Goal: Information Seeking & Learning: Learn about a topic

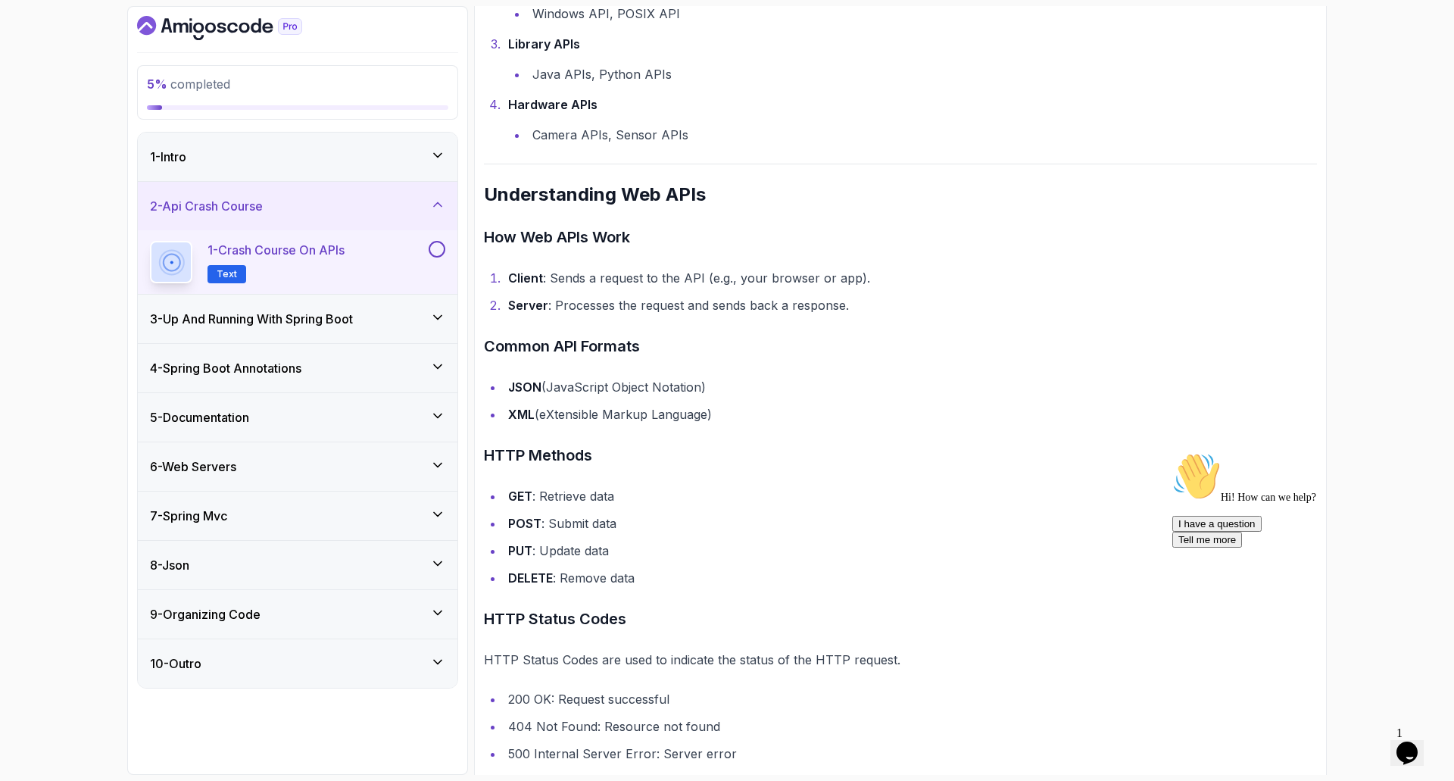
scroll to position [682, 0]
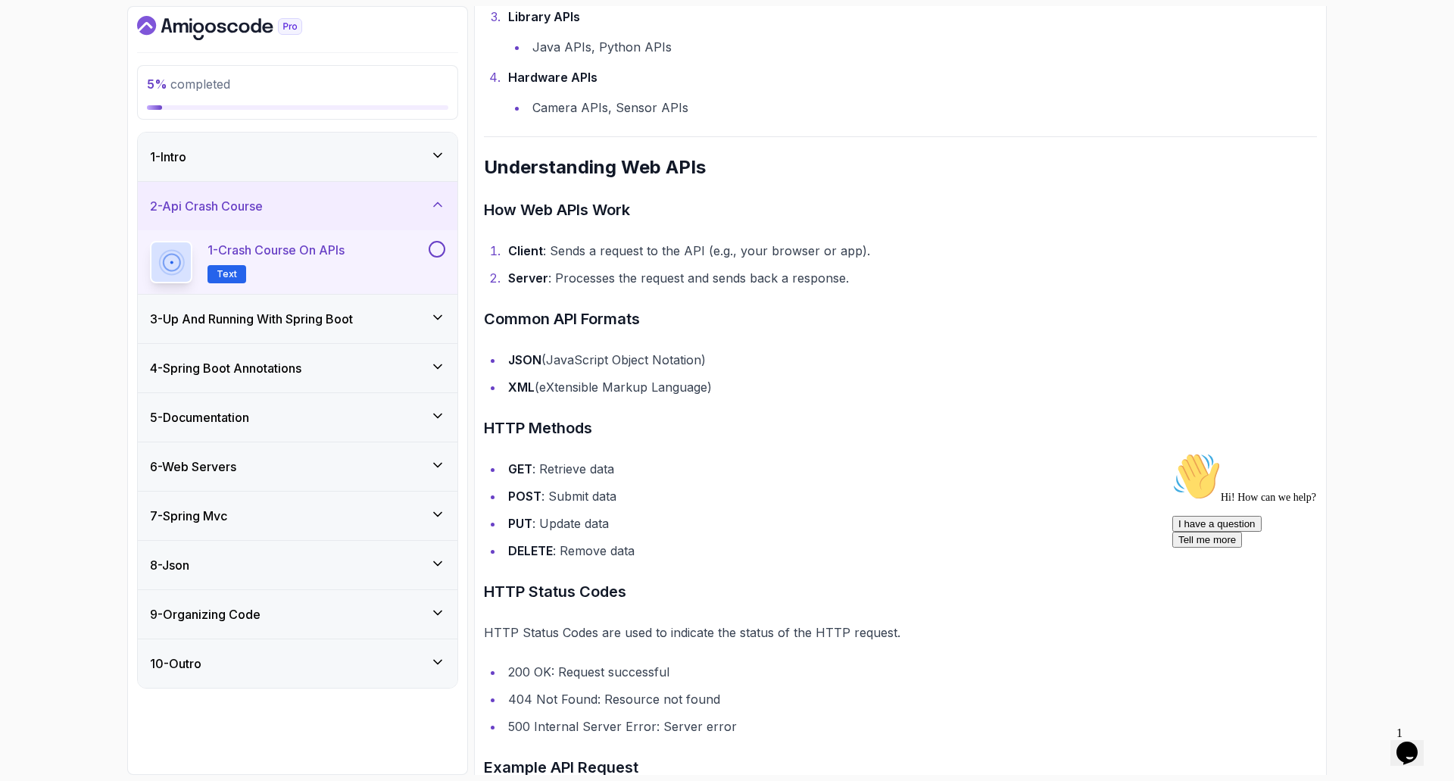
click at [596, 526] on li "PUT : Update data" at bounding box center [911, 523] width 814 height 21
click at [595, 526] on li "PUT : Update data" at bounding box center [911, 523] width 814 height 21
click at [588, 549] on li "DELETE : Remove data" at bounding box center [911, 550] width 814 height 21
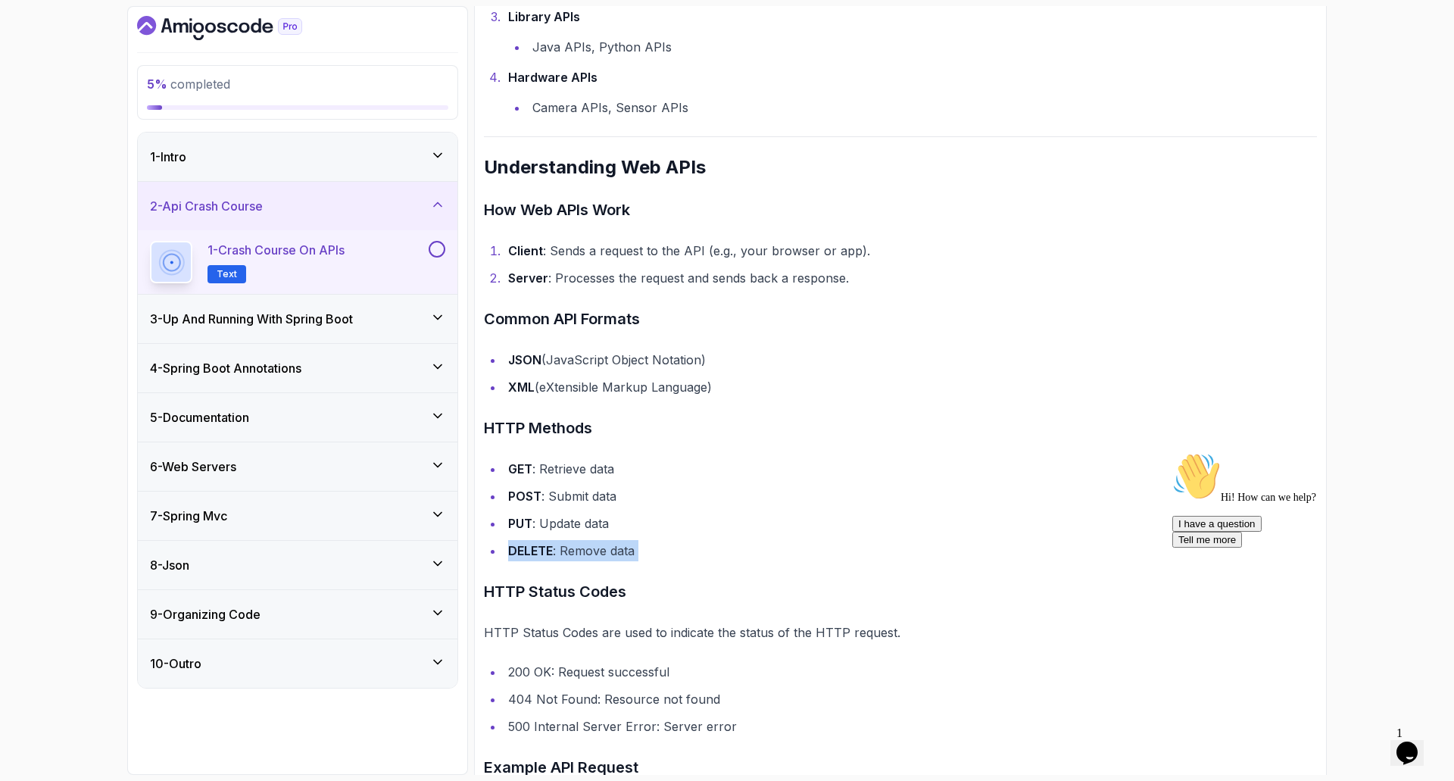
click at [588, 549] on li "DELETE : Remove data" at bounding box center [911, 550] width 814 height 21
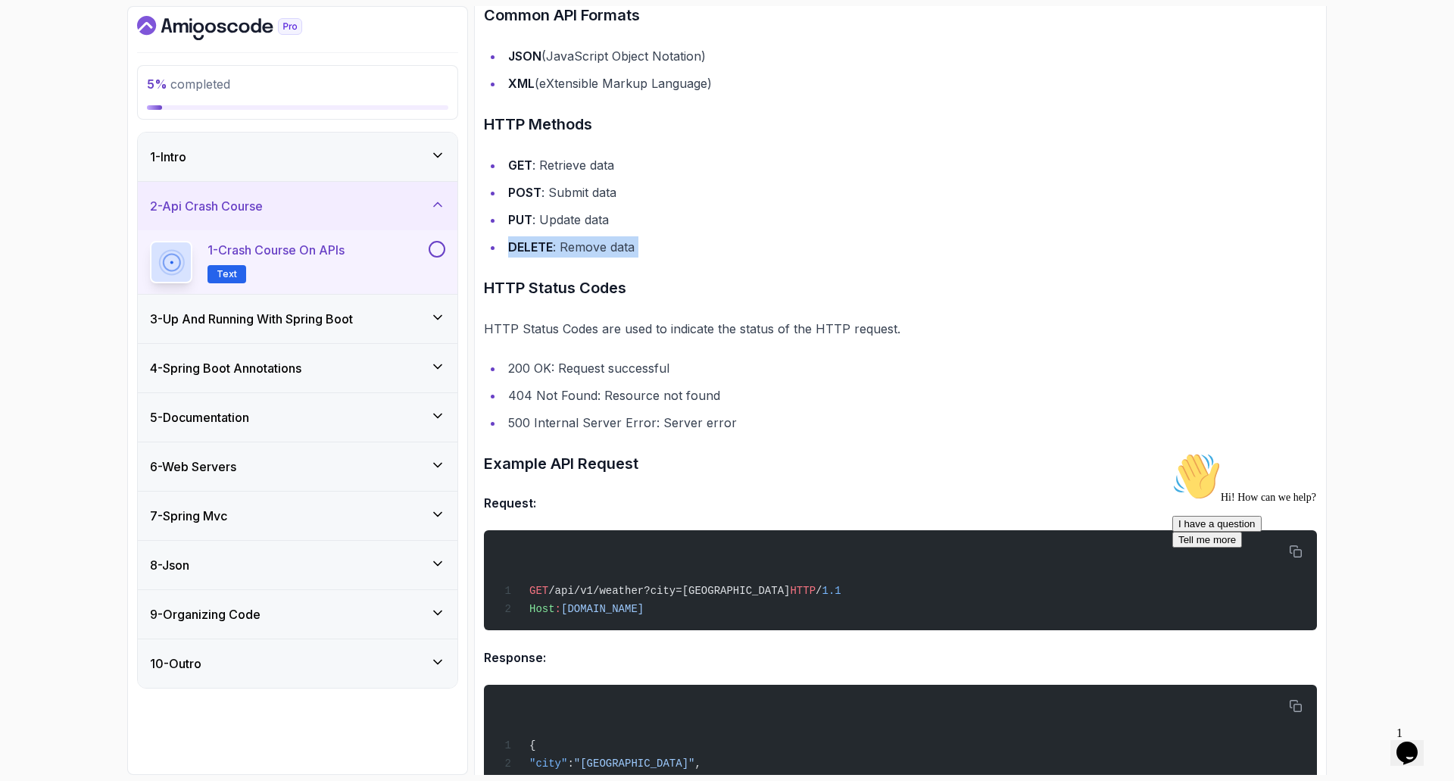
scroll to position [985, 0]
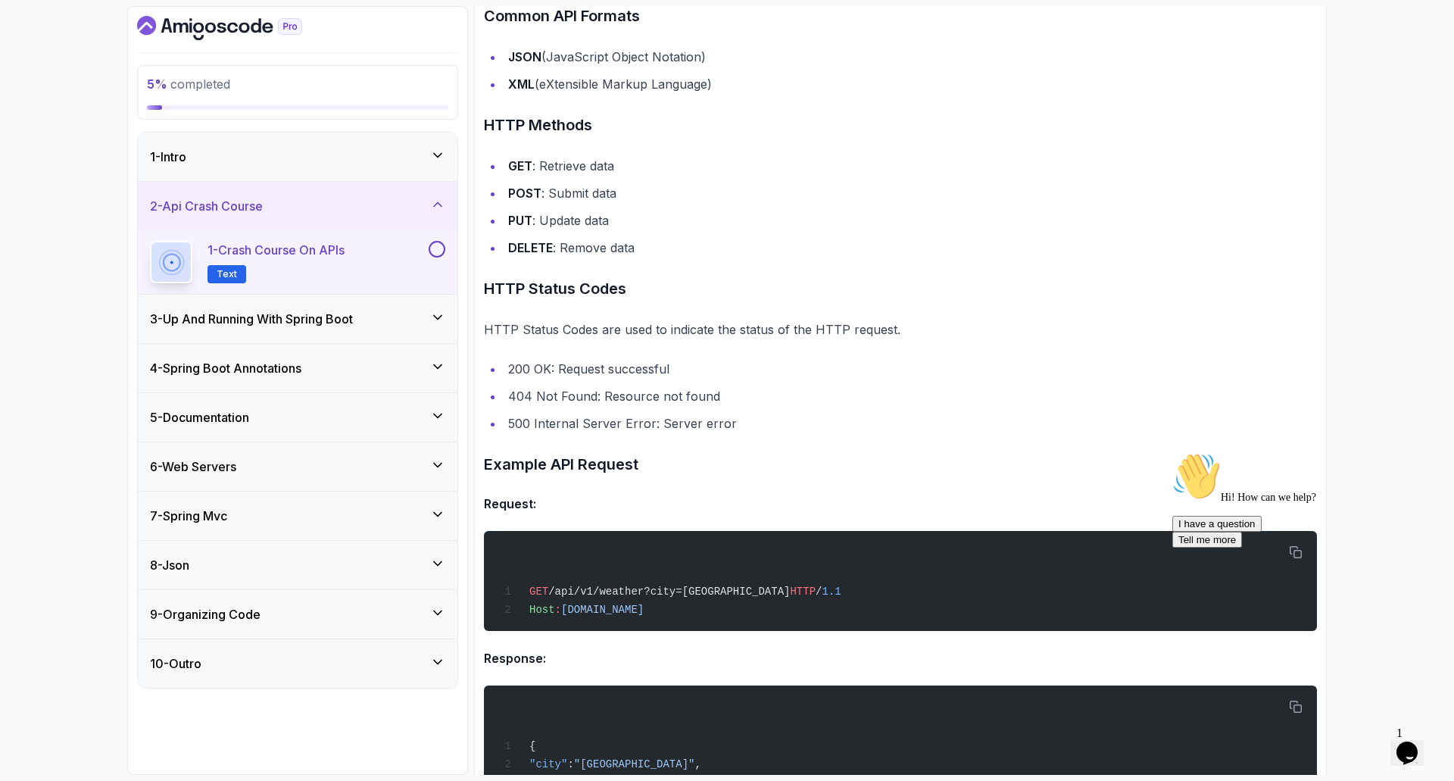
click at [631, 408] on ul "200 OK: Request successful 404 Not Found: Resource not found 500 Internal Serve…" at bounding box center [900, 396] width 833 height 76
click at [639, 396] on li "404 Not Found: Resource not found" at bounding box center [911, 396] width 814 height 21
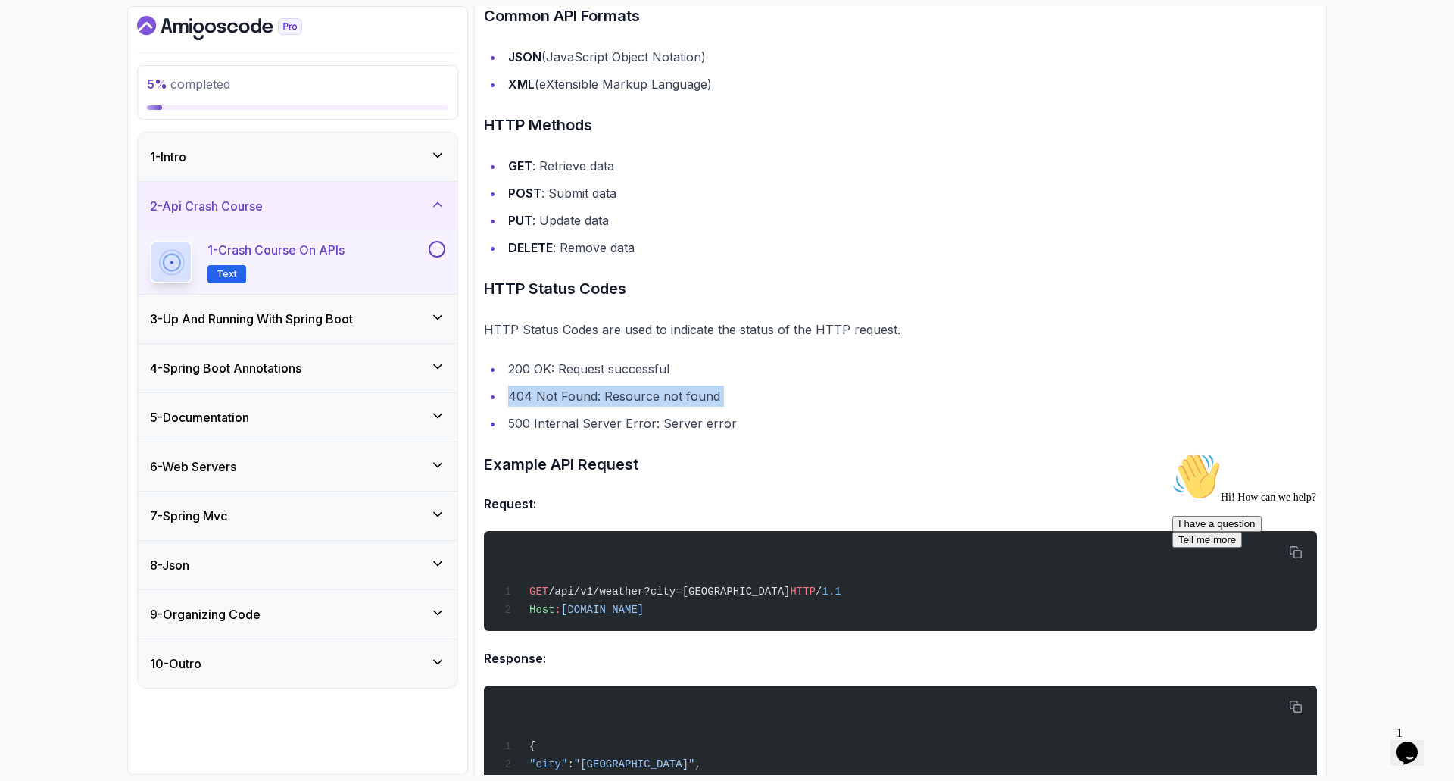
click at [639, 396] on li "404 Not Found: Resource not found" at bounding box center [911, 396] width 814 height 21
click at [639, 426] on li "500 Internal Server Error: Server error" at bounding box center [911, 423] width 814 height 21
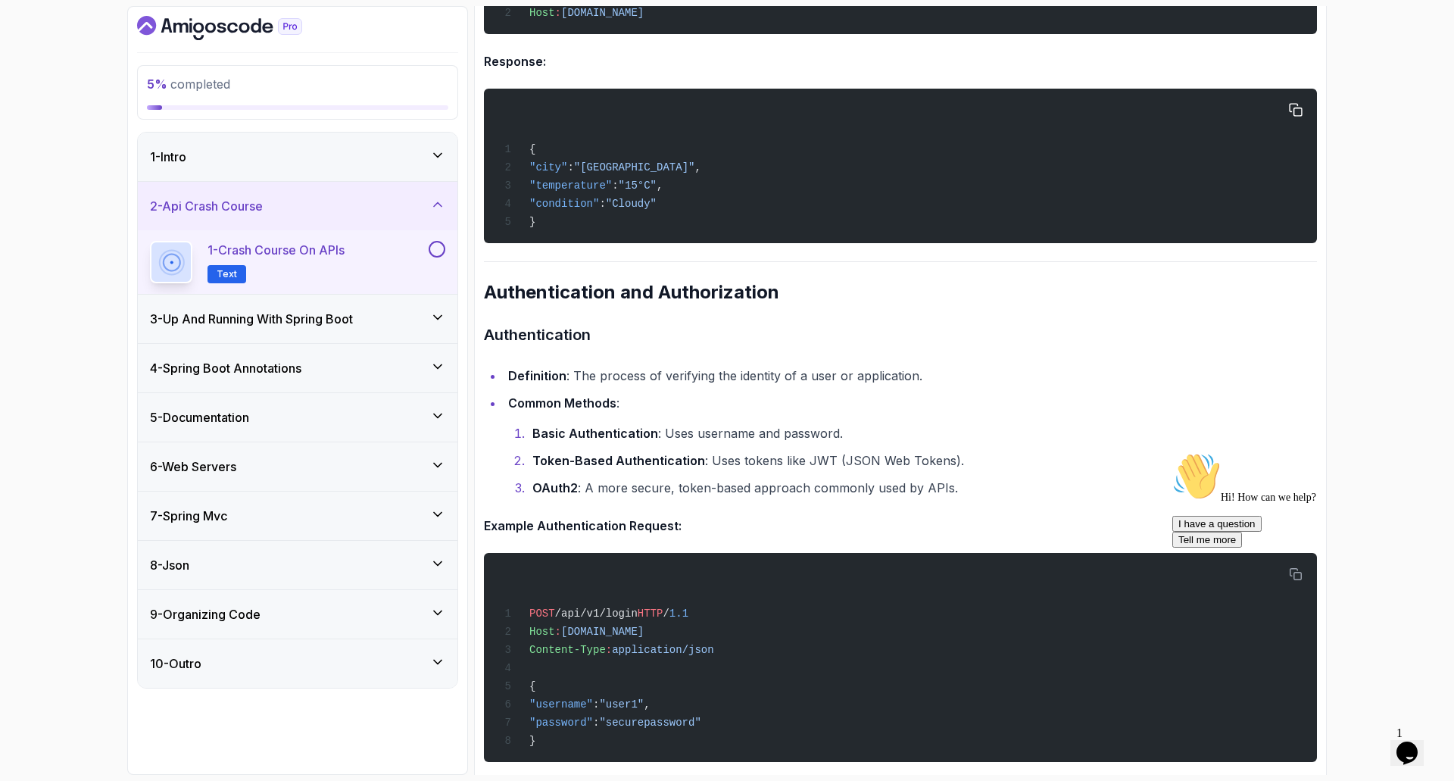
scroll to position [1591, 0]
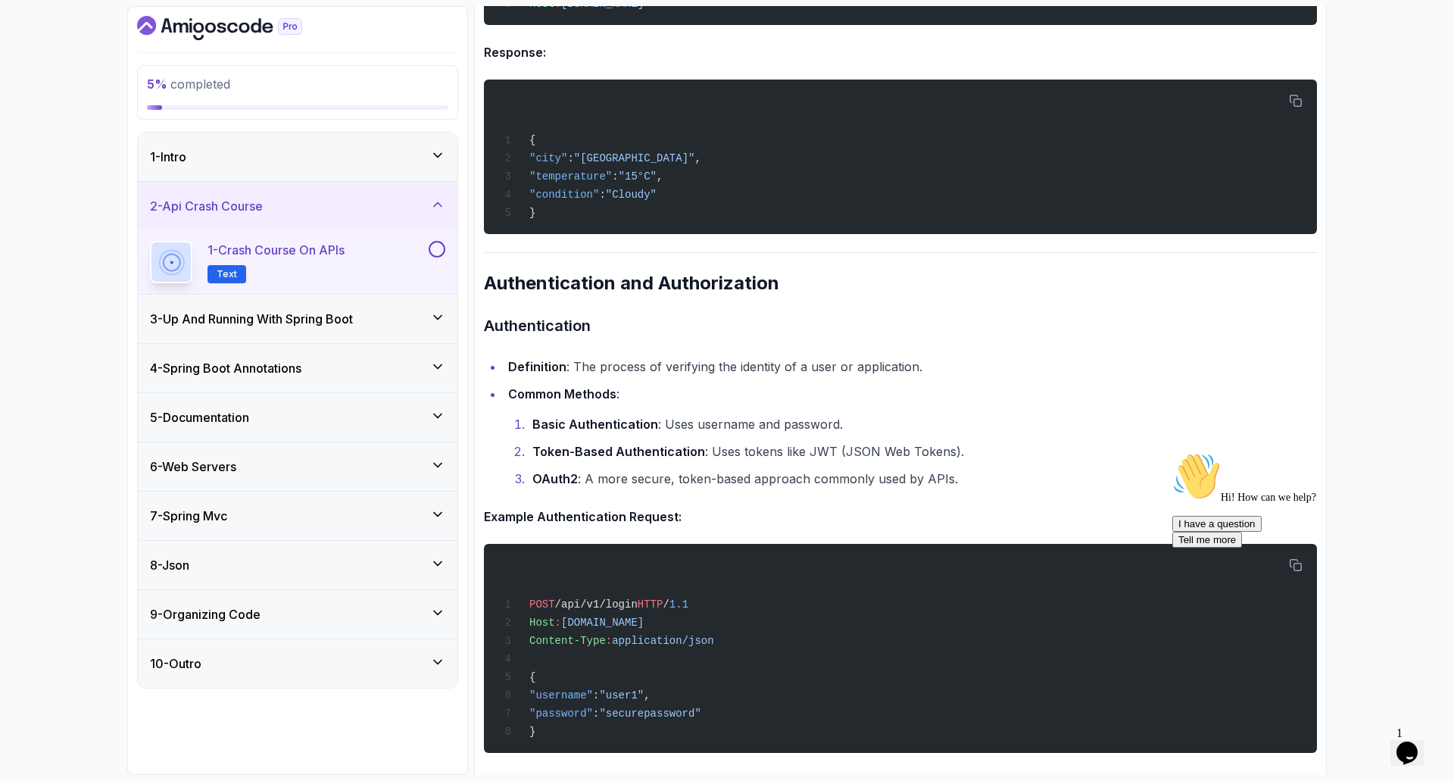
click at [804, 458] on li "Token-Based Authentication : Uses tokens like JWT (JSON Web Tokens)." at bounding box center [922, 451] width 789 height 21
click at [680, 487] on li "OAuth2 : A more secure, token-based approach commonly used by APIs." at bounding box center [922, 478] width 789 height 21
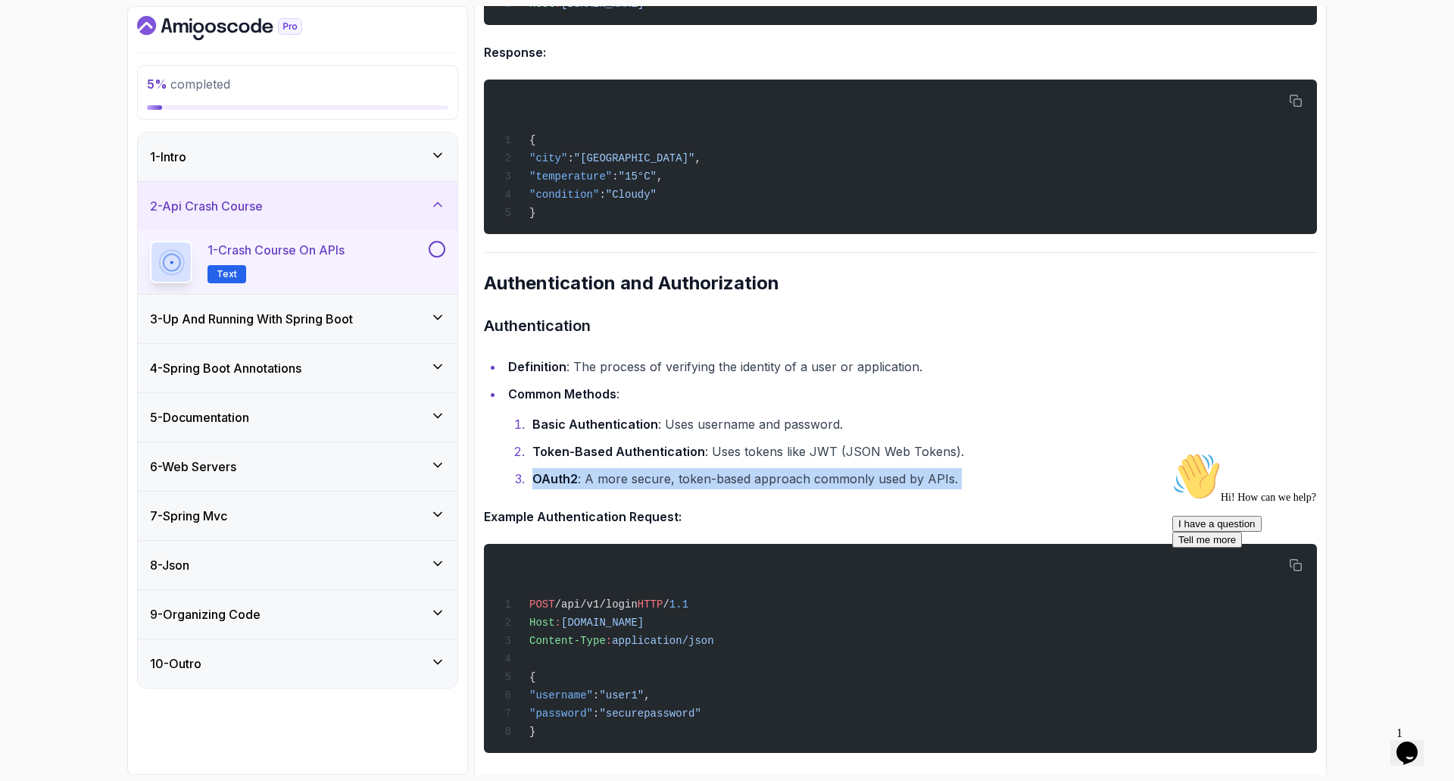
click at [680, 487] on li "OAuth2 : A more secure, token-based approach commonly used by APIs." at bounding box center [922, 478] width 789 height 21
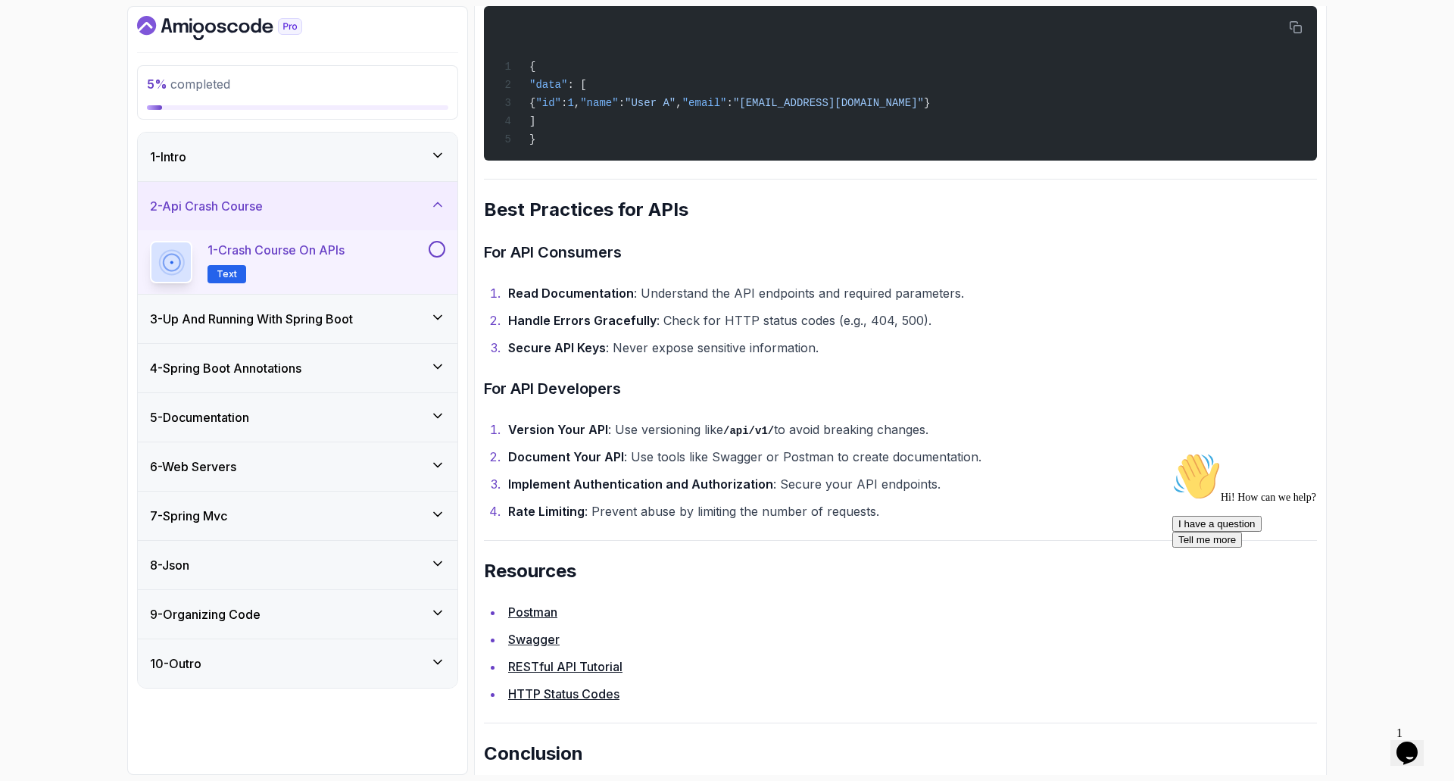
scroll to position [2878, 0]
click at [746, 302] on li "Read Documentation : Understand the API endpoints and required parameters." at bounding box center [911, 291] width 814 height 21
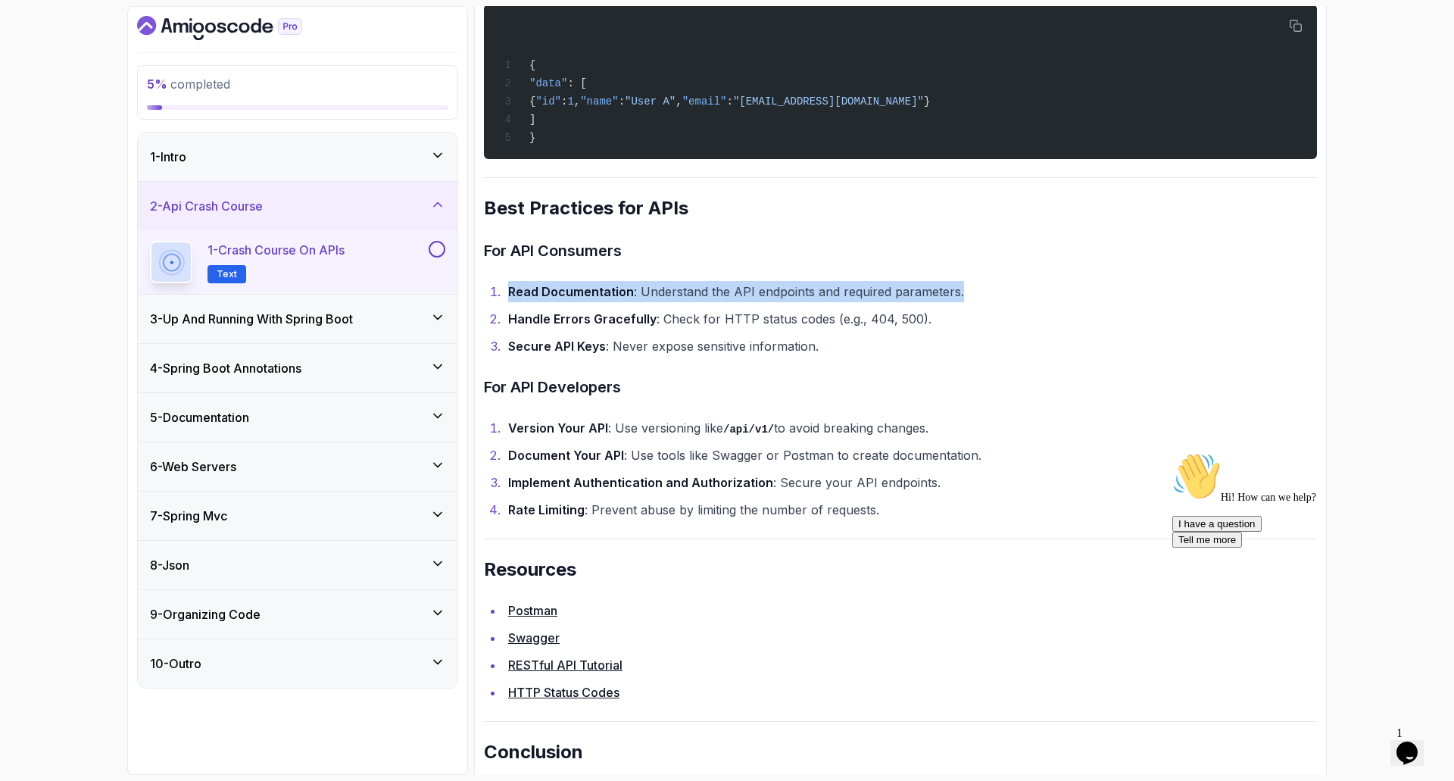
click at [746, 302] on li "Read Documentation : Understand the API endpoints and required parameters." at bounding box center [911, 291] width 814 height 21
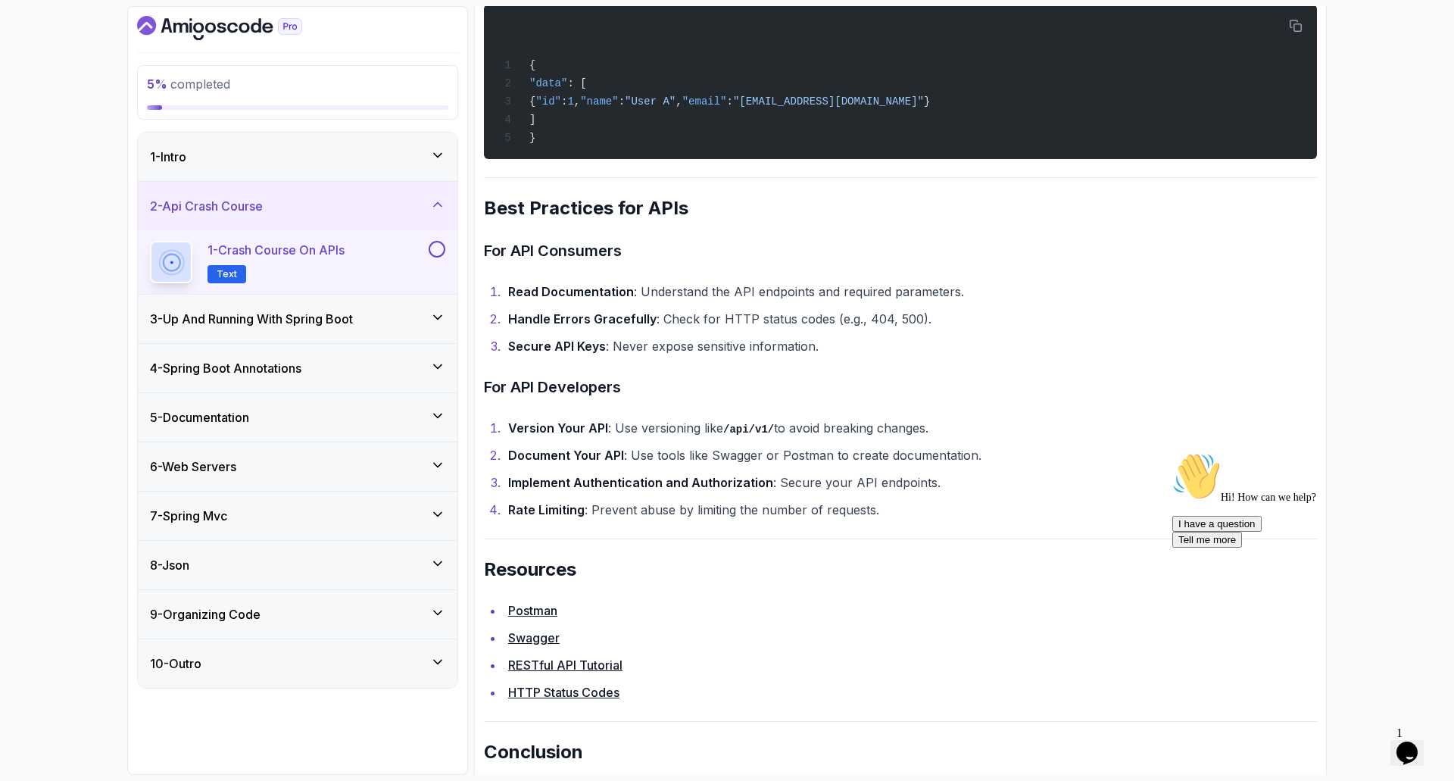
click at [746, 330] on li "Handle Errors Gracefully : Check for HTTP status codes (e.g., 404, 500)." at bounding box center [911, 318] width 814 height 21
click at [737, 357] on li "Secure API Keys : Never expose sensitive information." at bounding box center [911, 346] width 814 height 21
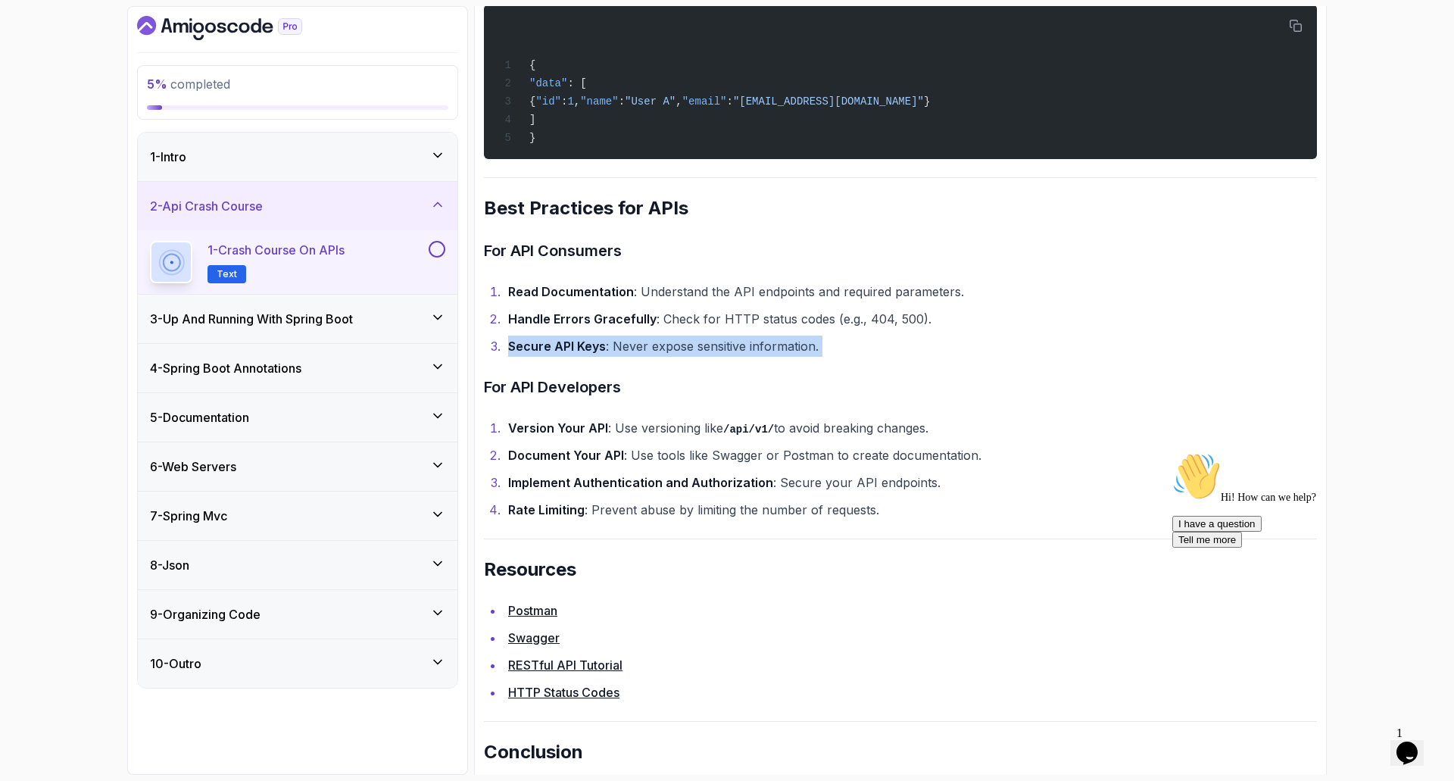
click at [737, 357] on li "Secure API Keys : Never expose sensitive information." at bounding box center [911, 346] width 814 height 21
click at [764, 436] on code "/api/v1/" at bounding box center [748, 429] width 51 height 12
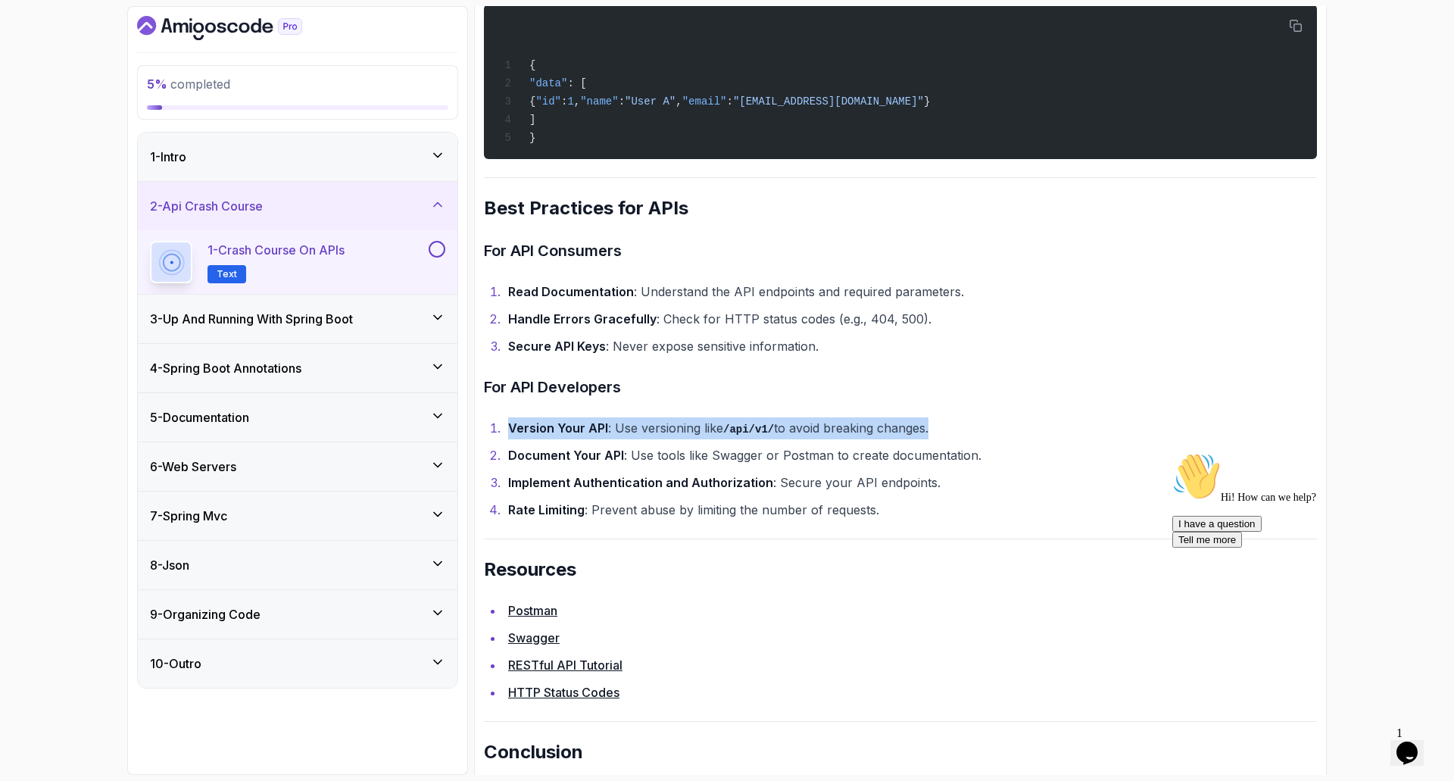
click at [764, 436] on code "/api/v1/" at bounding box center [748, 429] width 51 height 12
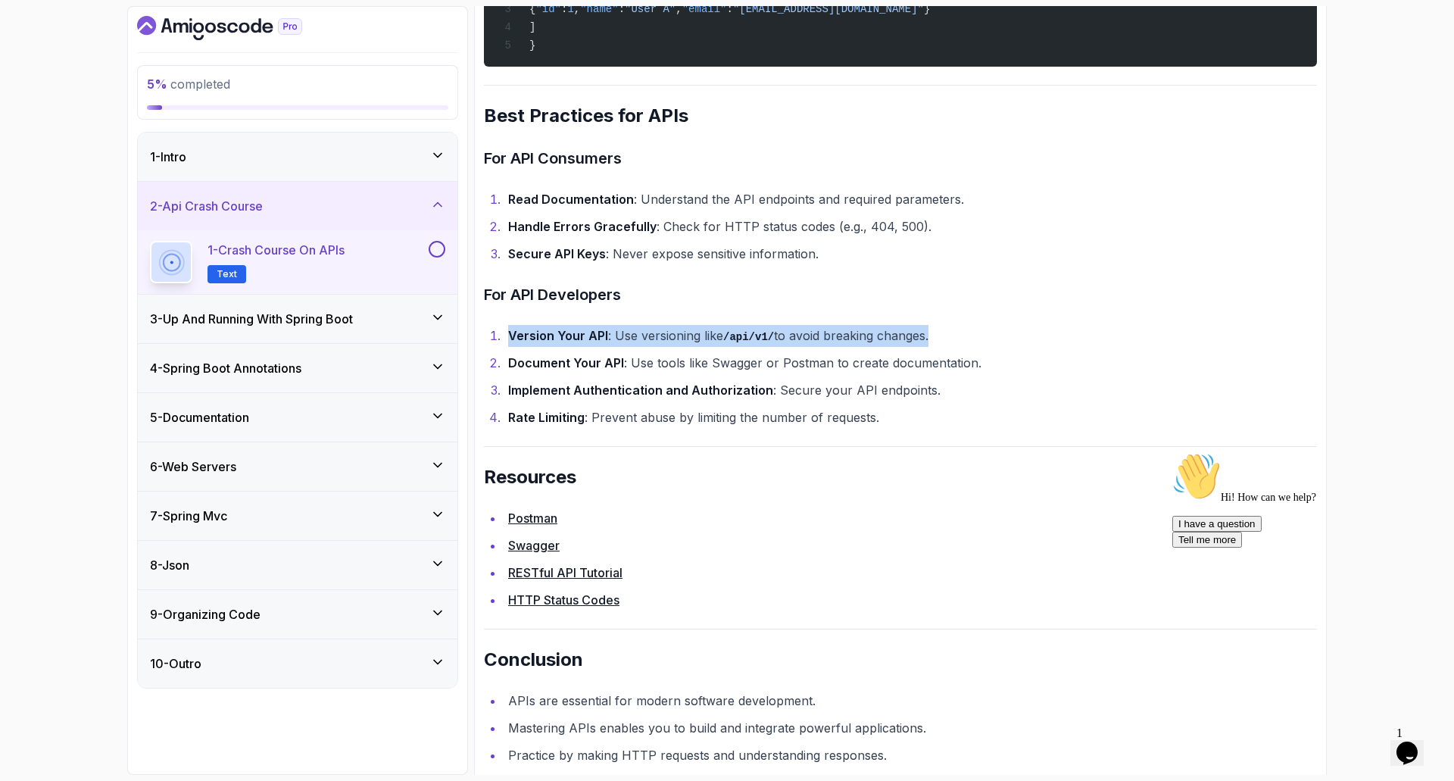
scroll to position [3019, 0]
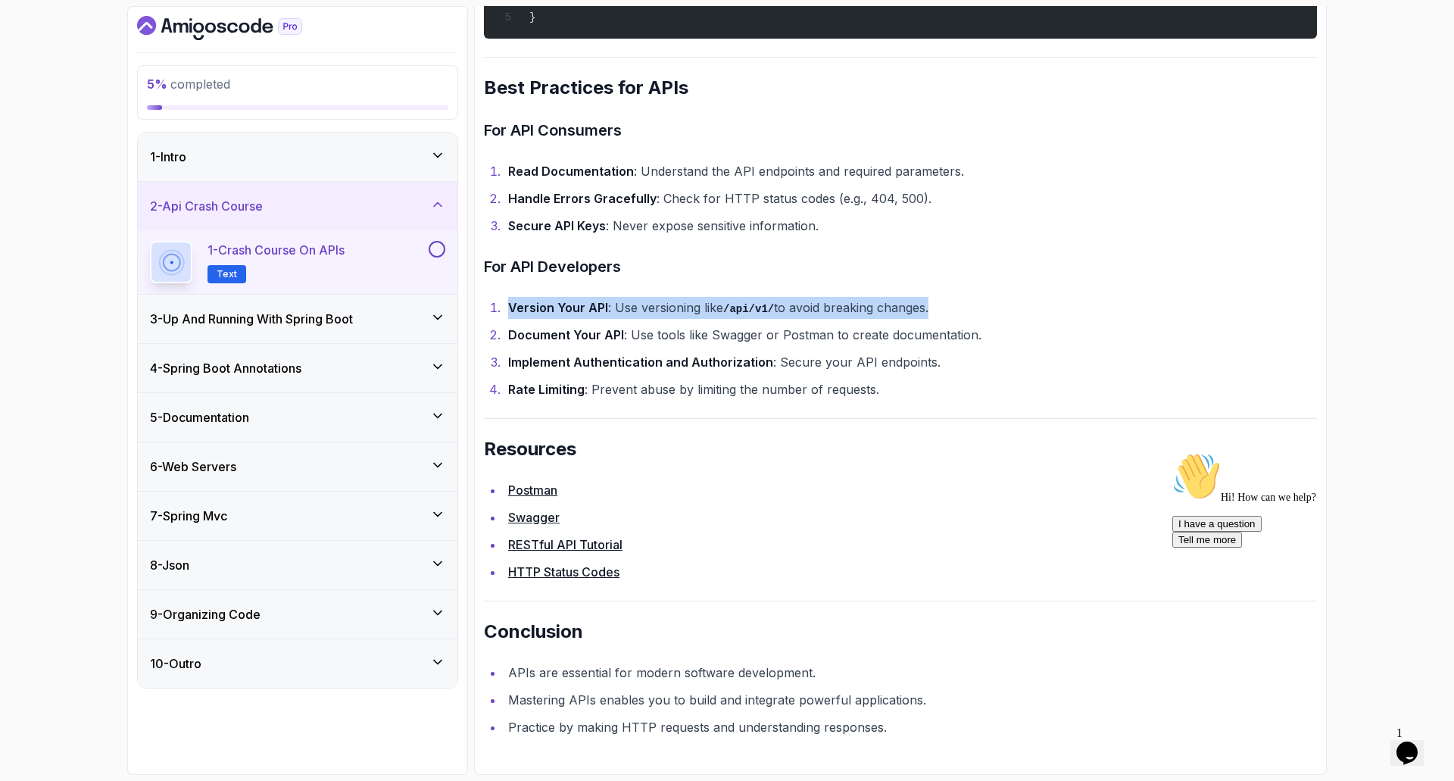
click at [435, 254] on button at bounding box center [437, 249] width 17 height 17
click at [353, 315] on h3 "3 - Up And Running With Spring Boot" at bounding box center [251, 319] width 203 height 18
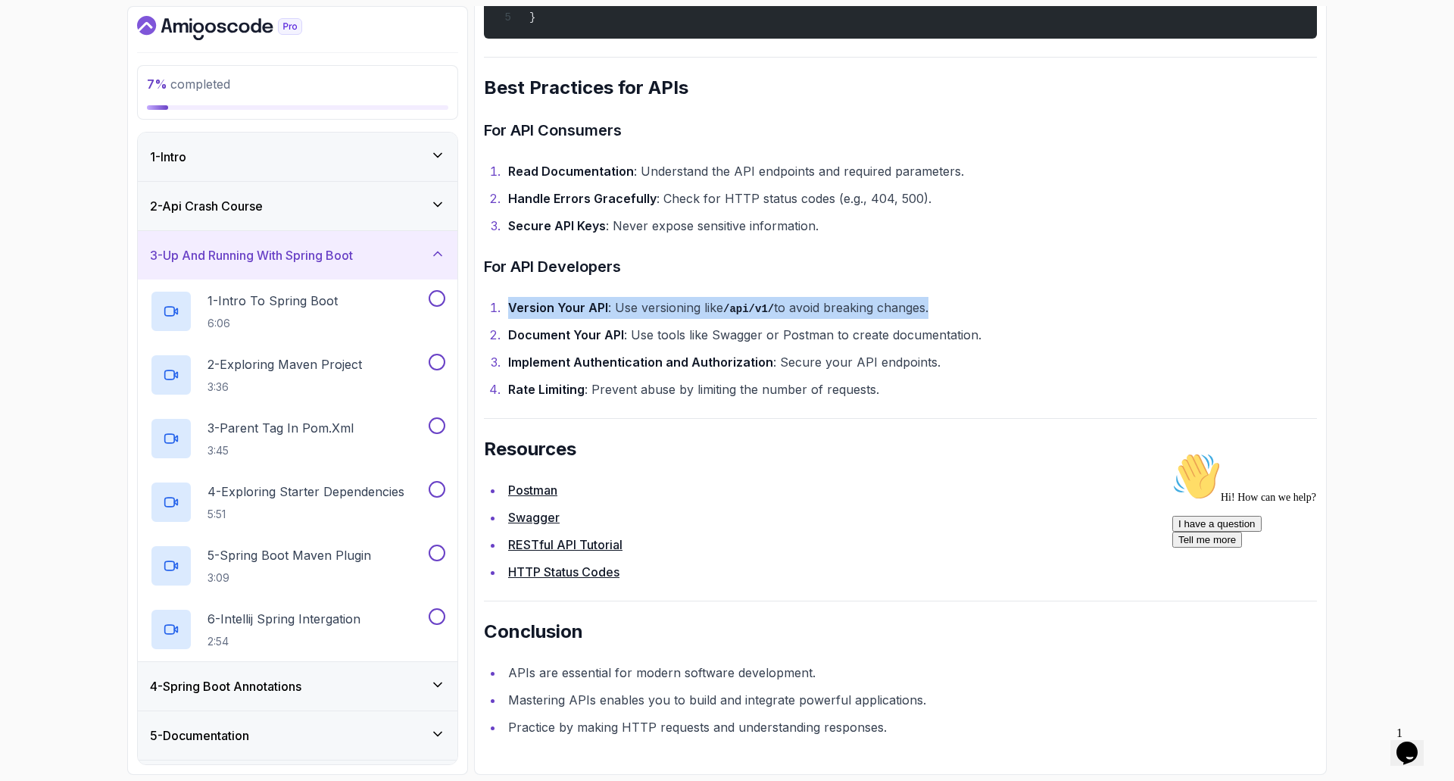
click at [353, 315] on div "1 - Intro To Spring Boot 6:06" at bounding box center [288, 311] width 276 height 42
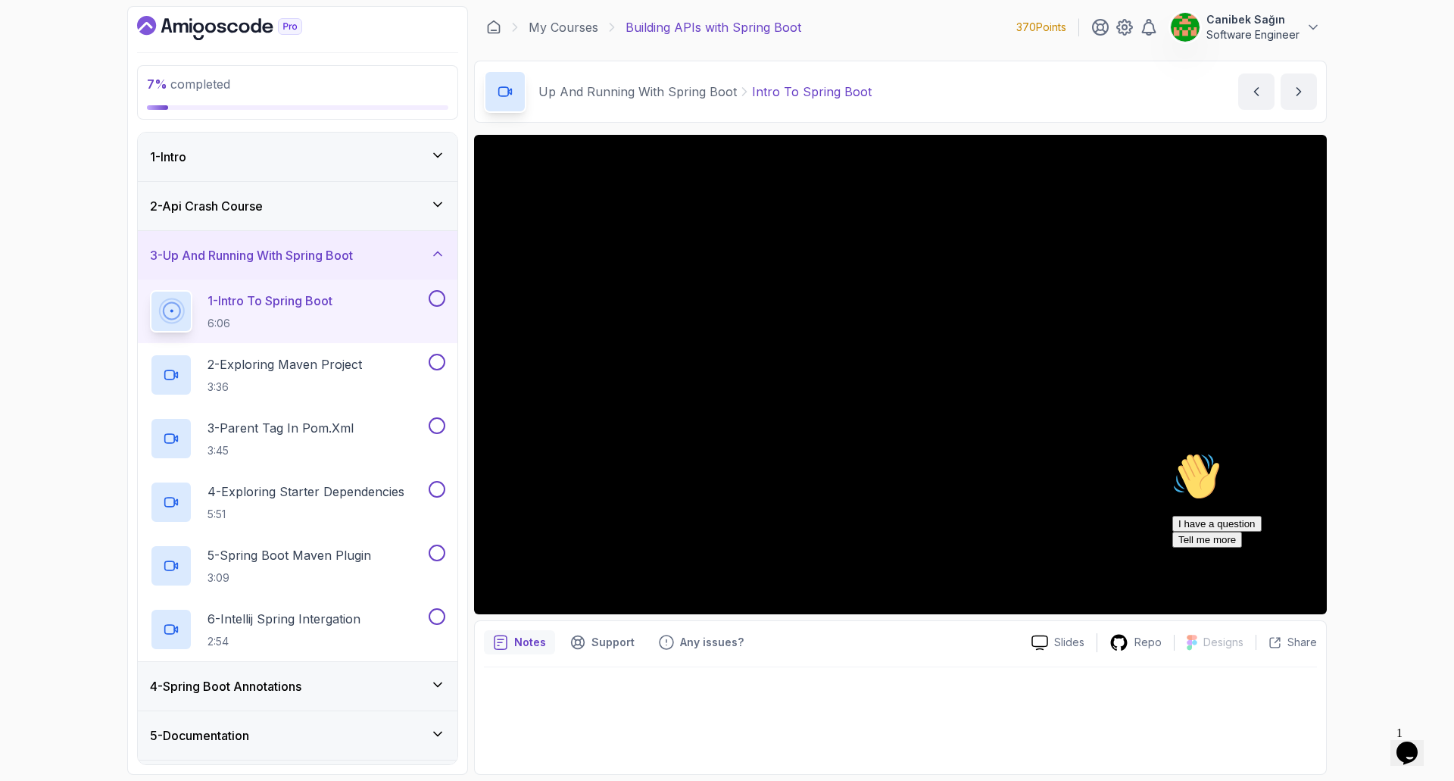
click at [347, 688] on div "4 - Spring Boot Annotations" at bounding box center [297, 686] width 295 height 18
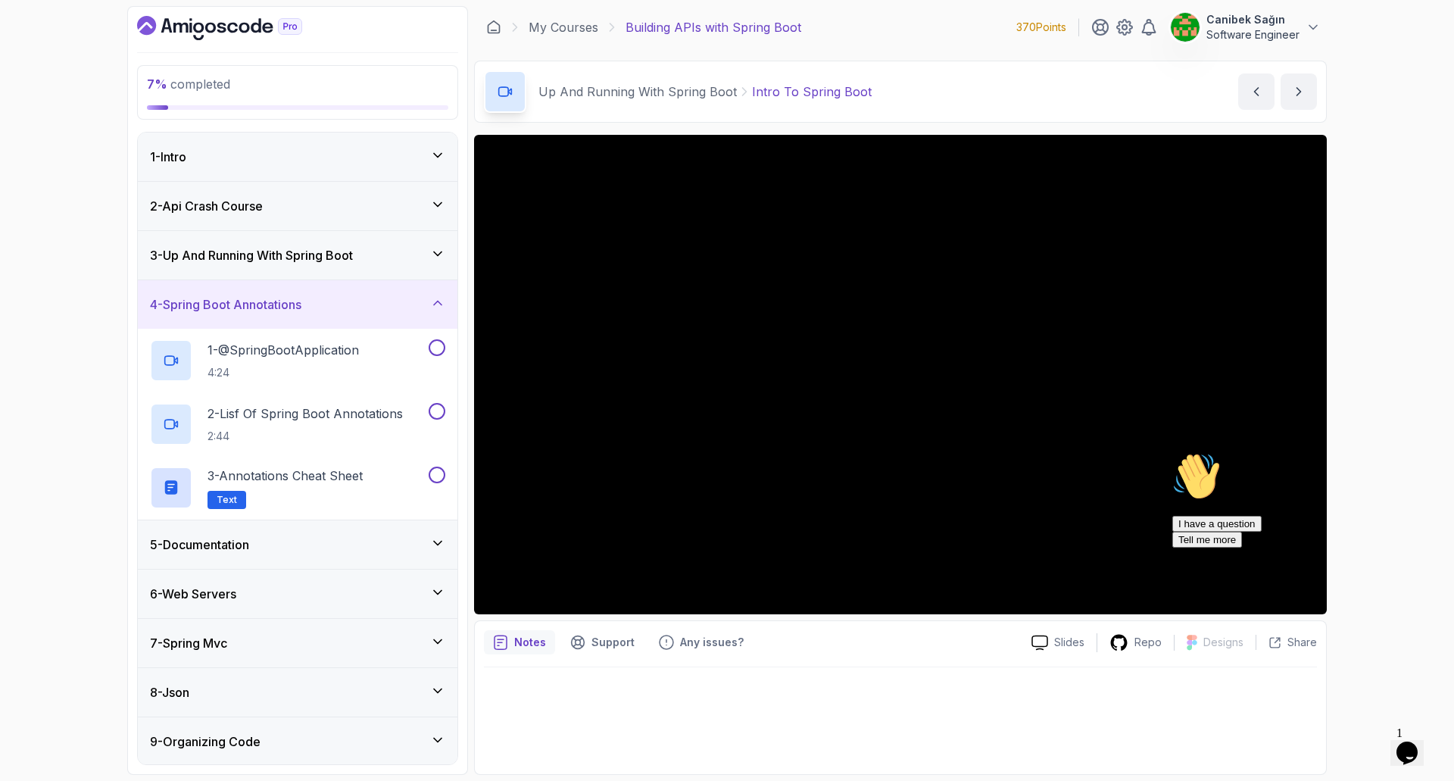
click at [299, 549] on div "5 - Documentation" at bounding box center [297, 545] width 295 height 18
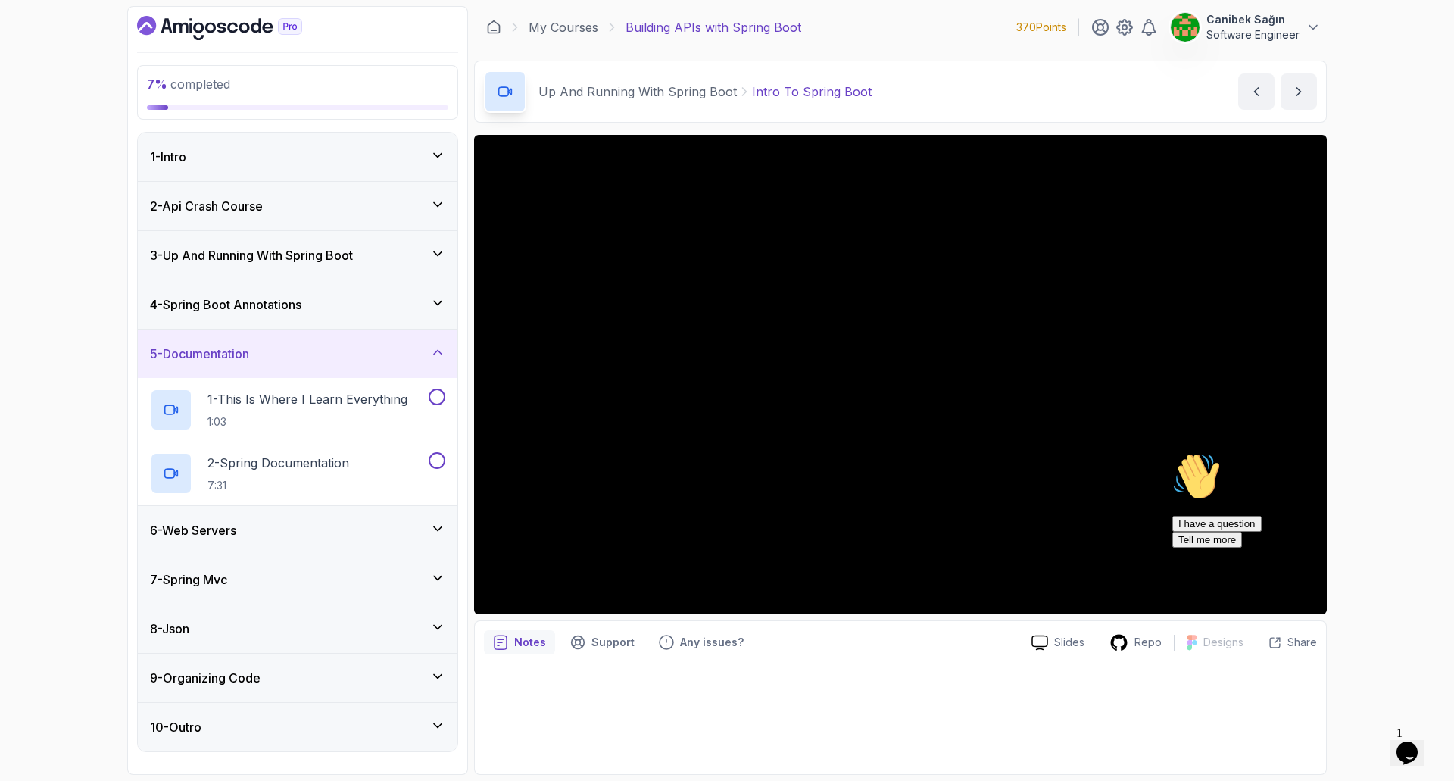
click at [306, 539] on div "6 - Web Servers" at bounding box center [297, 530] width 295 height 18
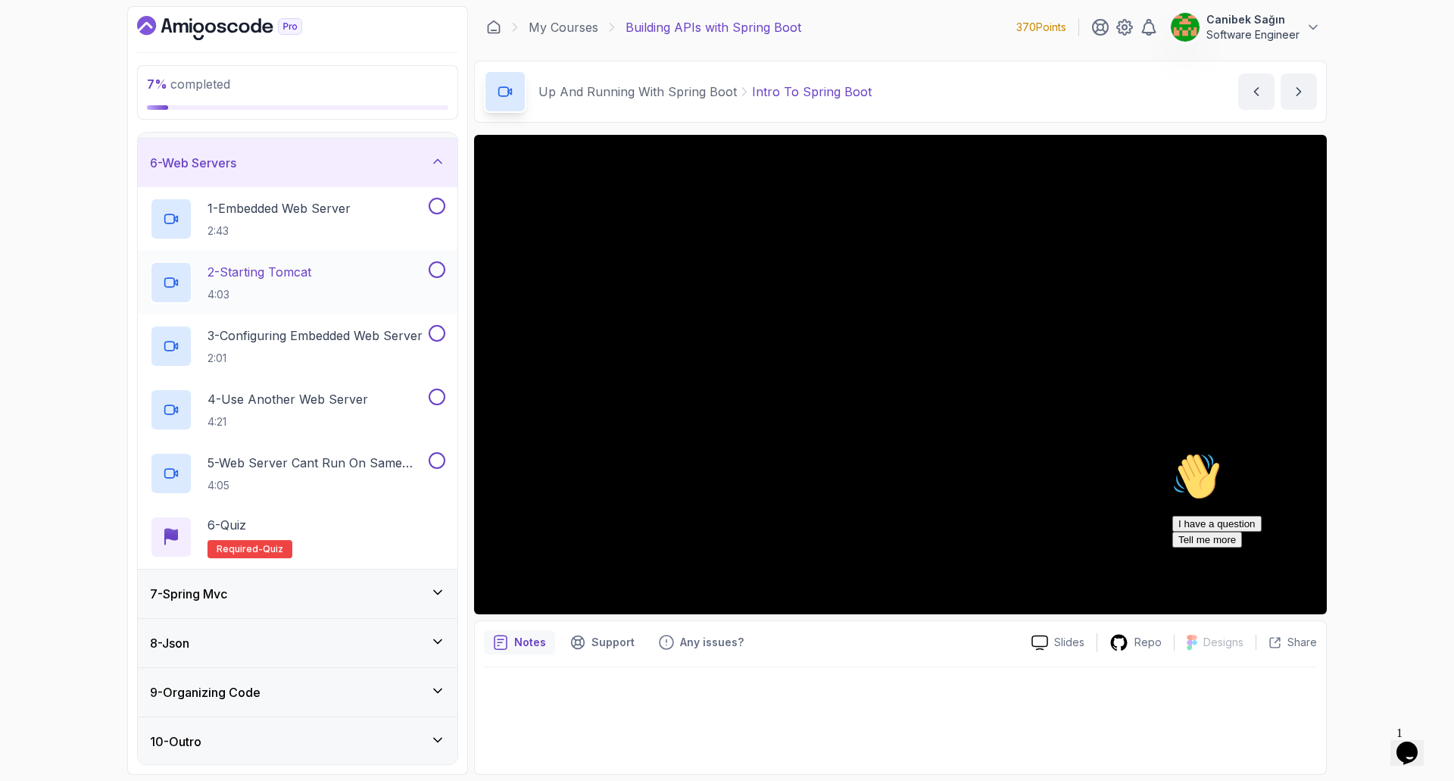
scroll to position [242, 0]
click at [325, 605] on div "7 - Spring Mvc" at bounding box center [298, 592] width 320 height 48
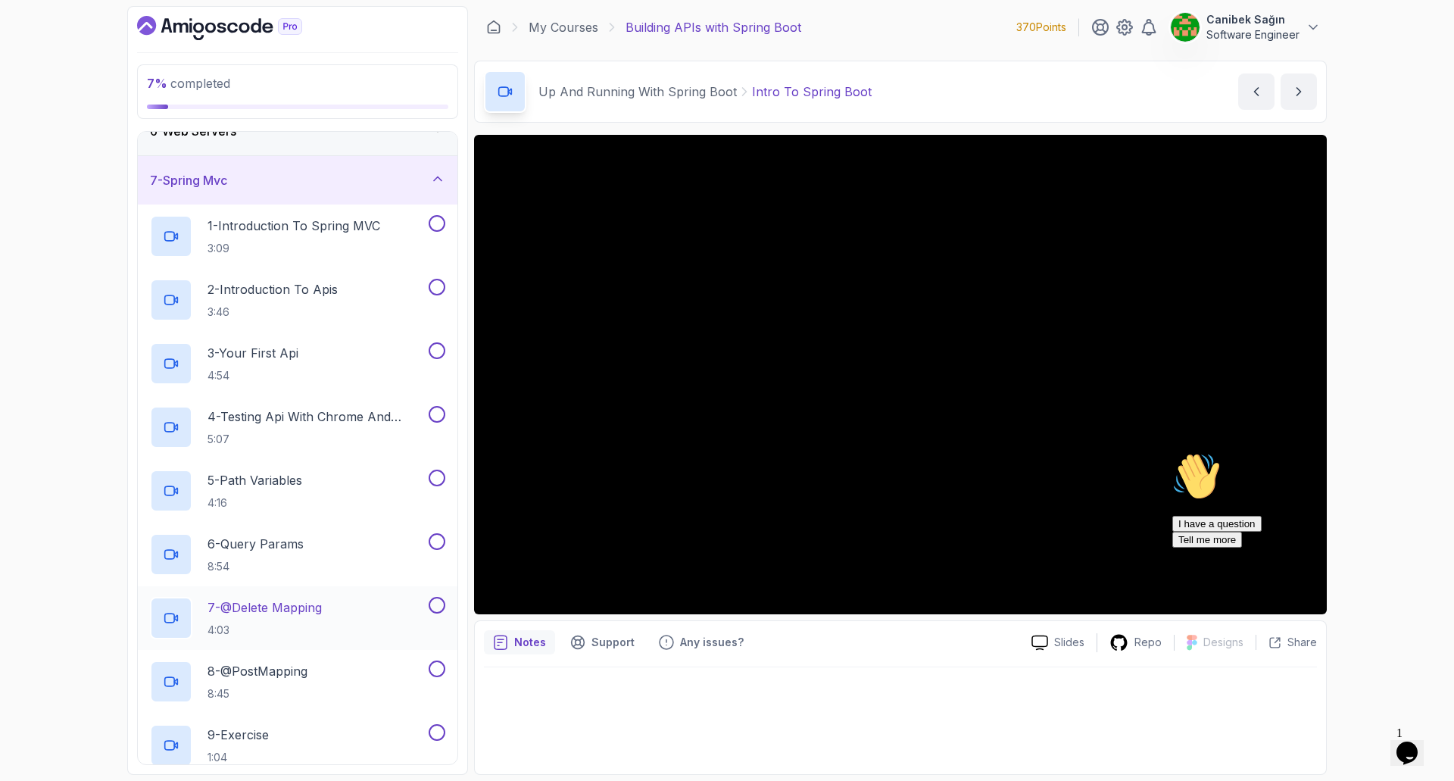
scroll to position [0, 0]
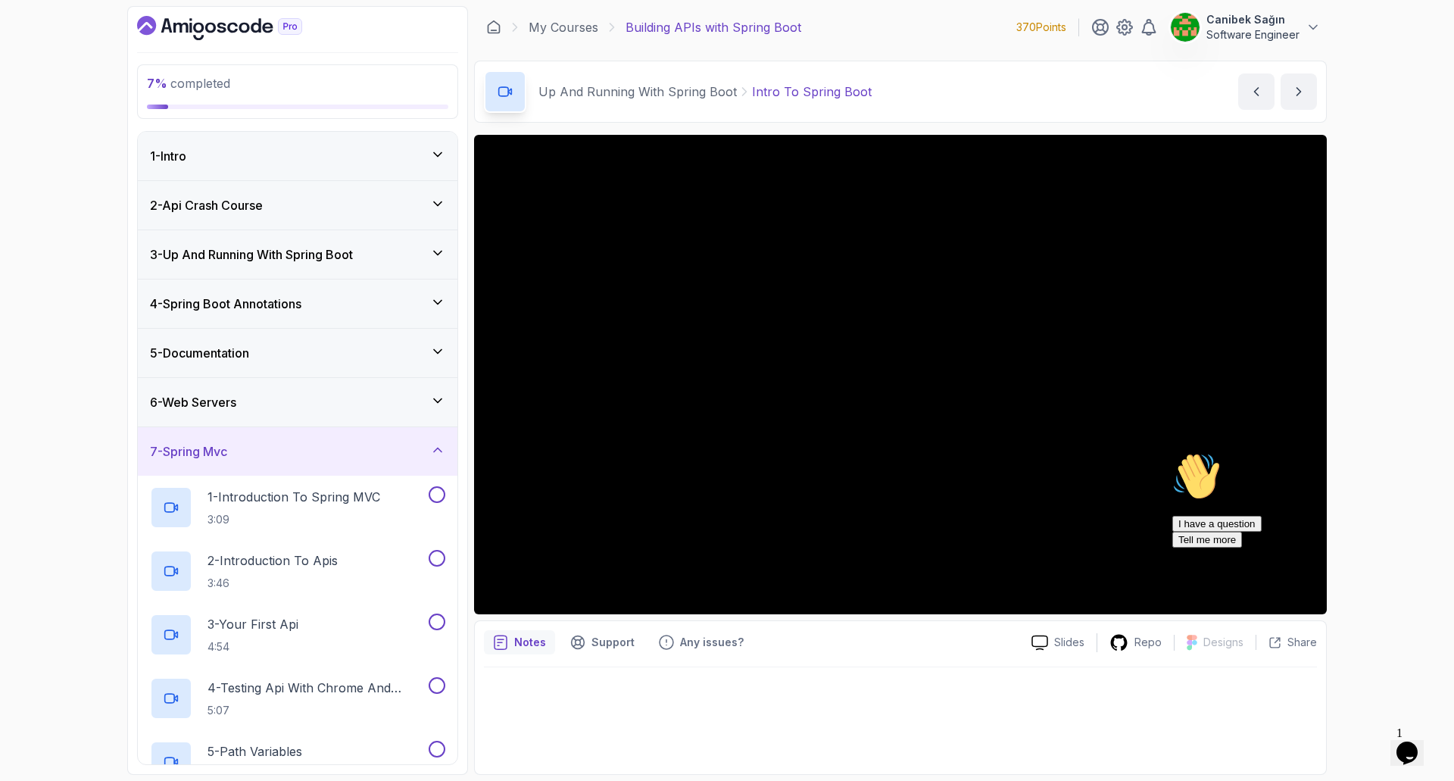
click at [255, 208] on h3 "2 - Api Crash Course" at bounding box center [206, 205] width 113 height 18
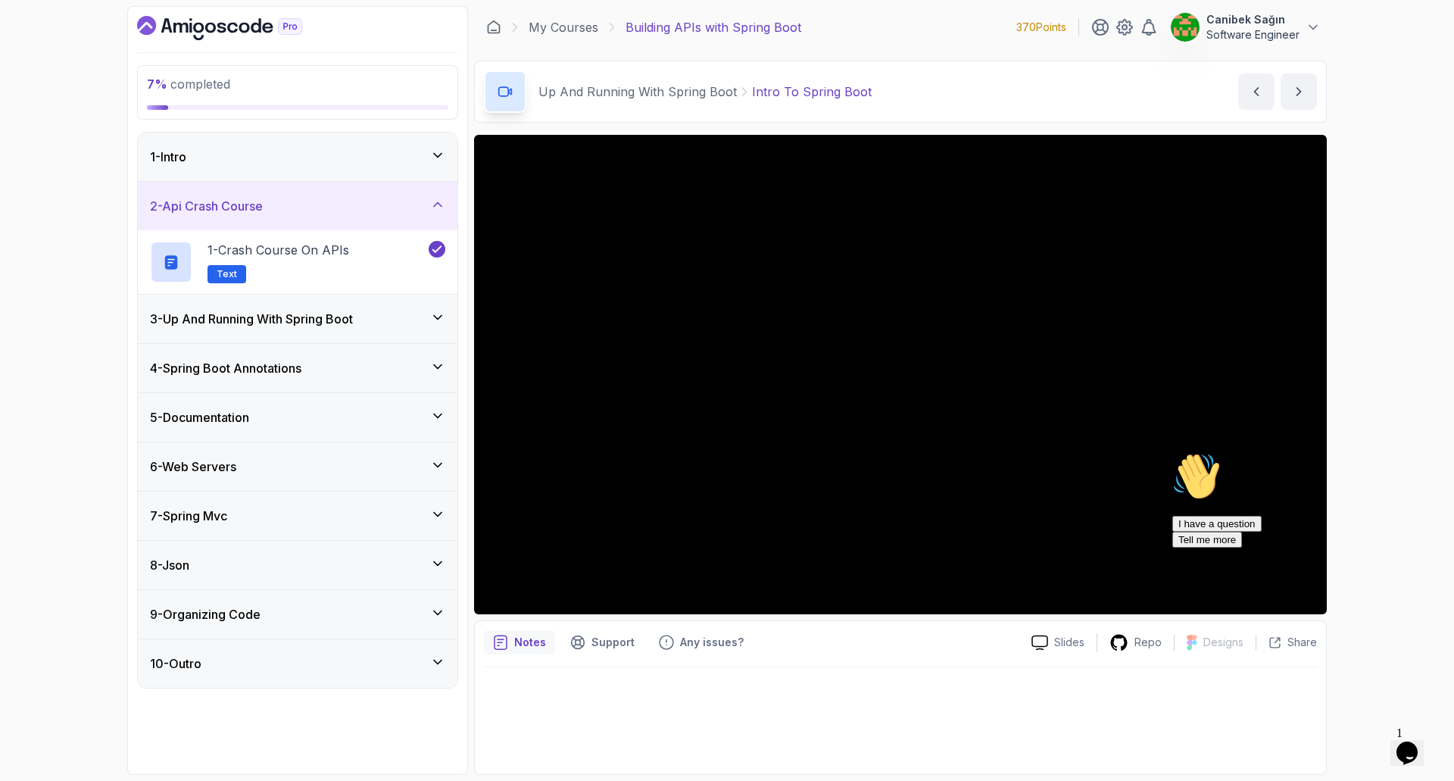
click at [261, 314] on h3 "3 - Up And Running With Spring Boot" at bounding box center [251, 319] width 203 height 18
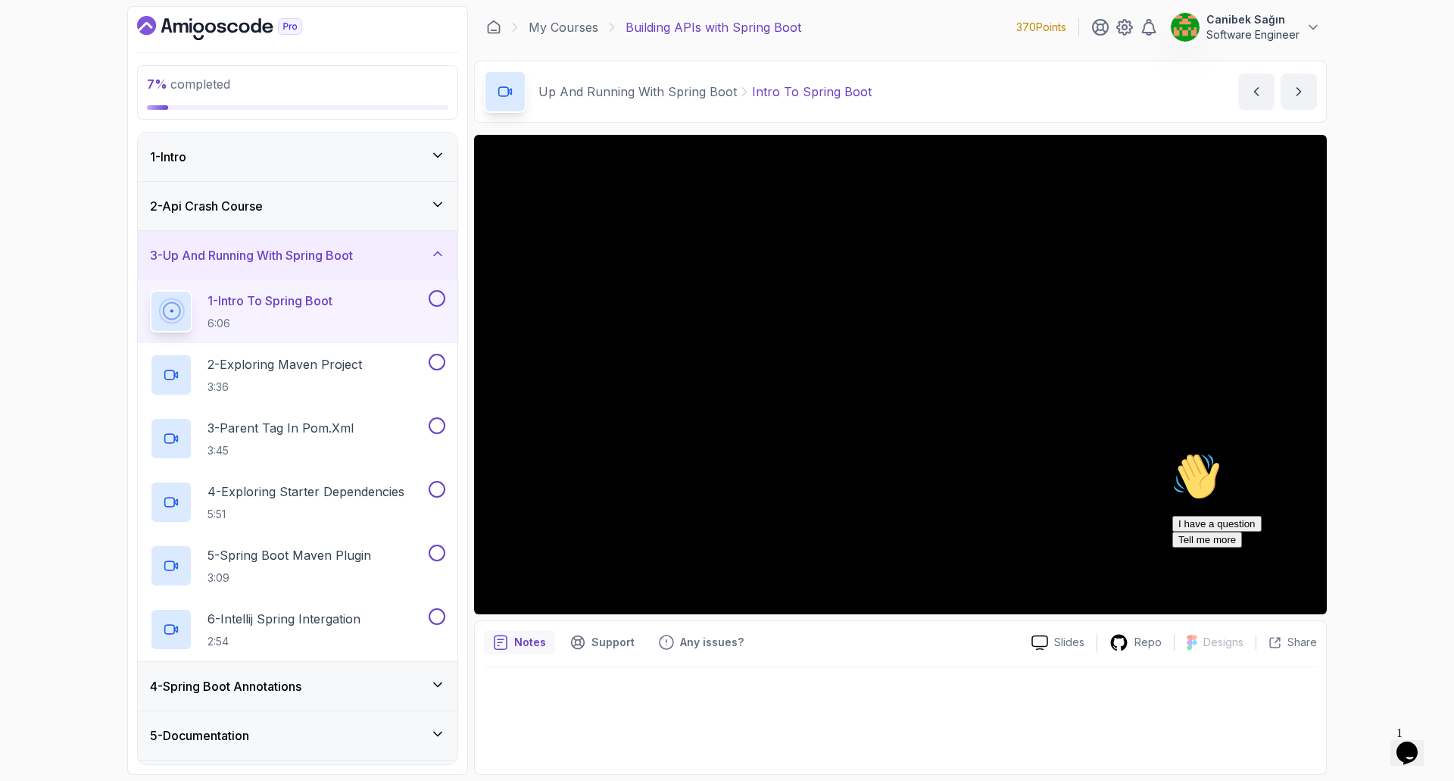
click at [266, 312] on h2 "1 - Intro To Spring Boot 6:06" at bounding box center [270, 311] width 125 height 39
click at [1173, 452] on icon "Chat attention grabber" at bounding box center [1173, 452] width 0 height 0
click at [293, 689] on h3 "4 - Spring Boot Annotations" at bounding box center [225, 686] width 151 height 18
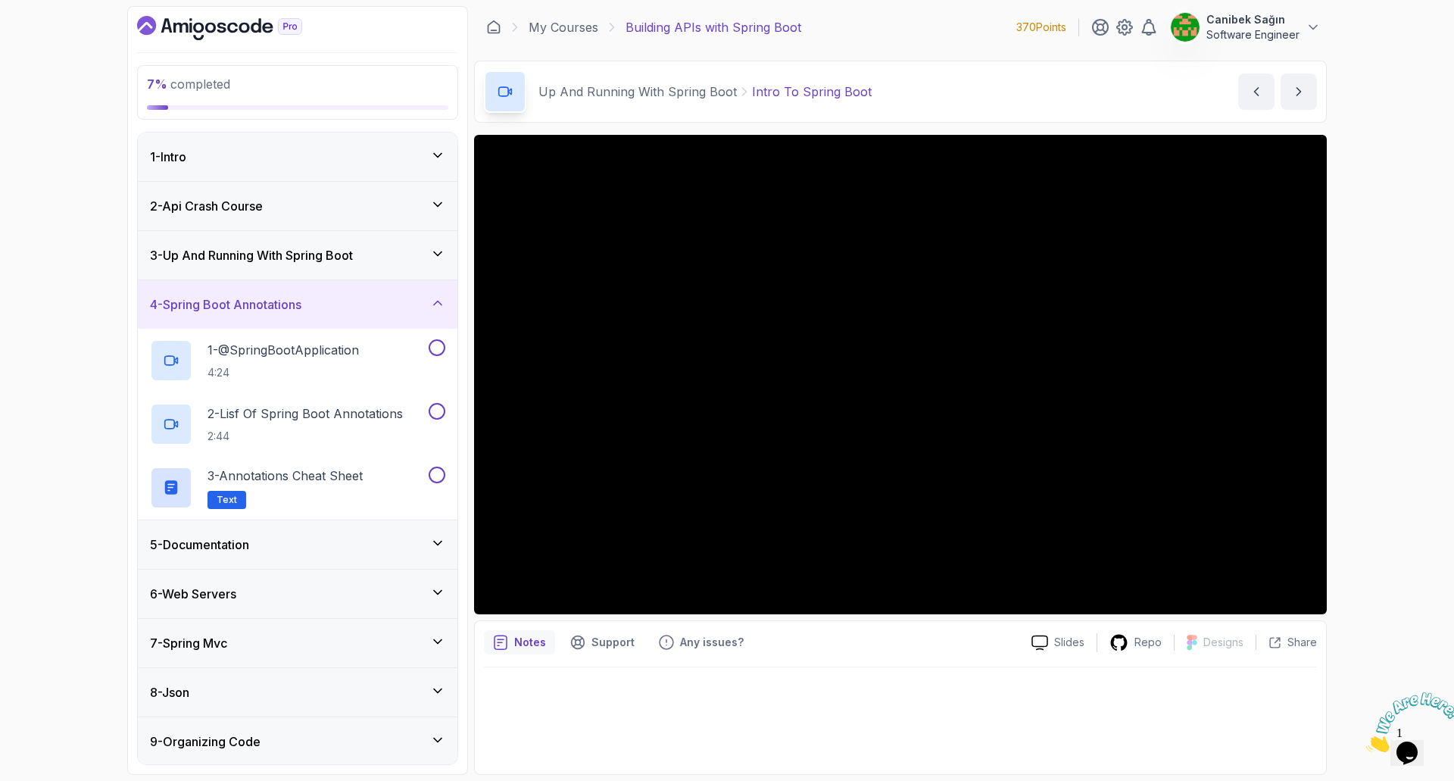
click at [206, 302] on h3 "4 - Spring Boot Annotations" at bounding box center [225, 304] width 151 height 18
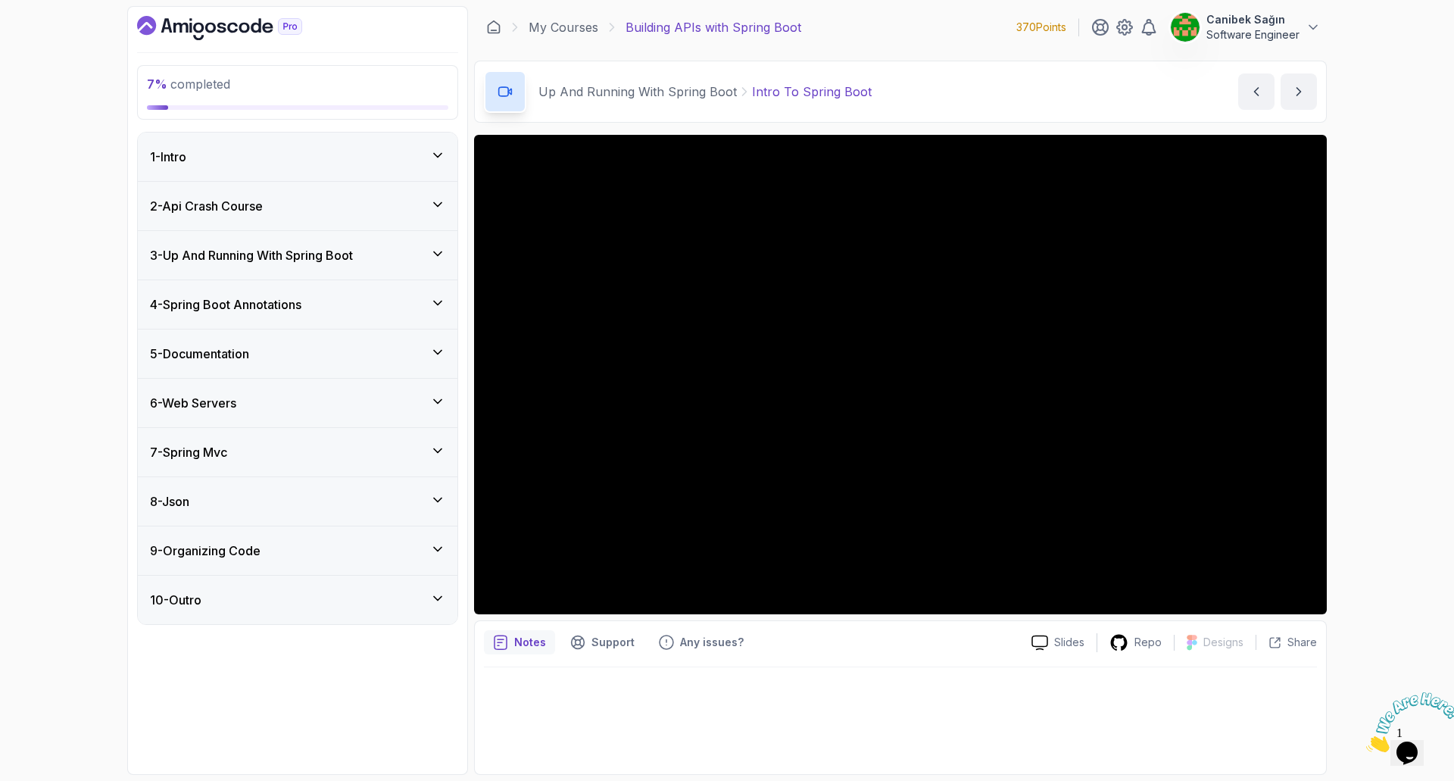
click at [283, 243] on div "3 - Up And Running With Spring Boot" at bounding box center [298, 255] width 320 height 48
